Goal: Download file/media

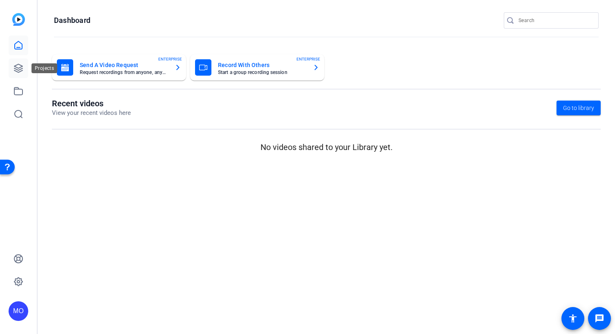
click at [18, 63] on icon at bounding box center [18, 68] width 10 height 10
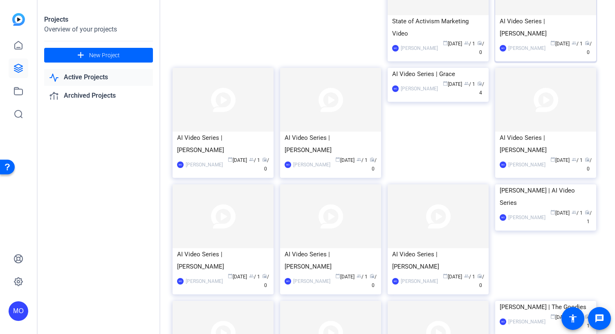
scroll to position [116, 0]
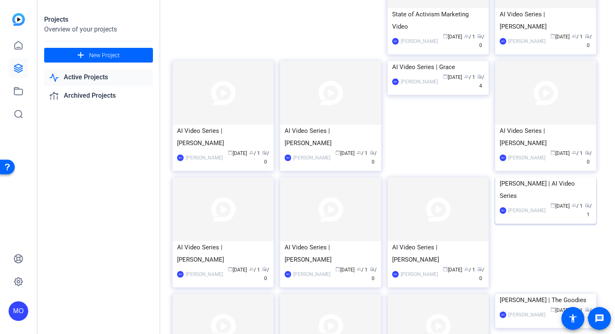
click at [547, 178] on img at bounding box center [545, 178] width 101 height 0
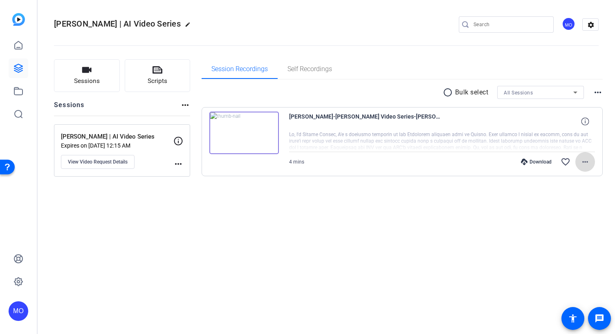
click at [579, 158] on span at bounding box center [586, 162] width 20 height 20
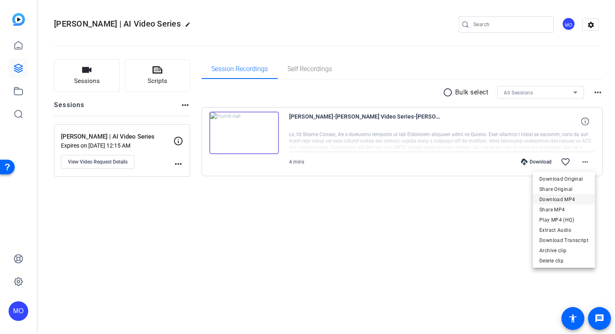
click at [564, 197] on span "Download MP4" at bounding box center [564, 200] width 49 height 10
